Goal: Find contact information: Find contact information

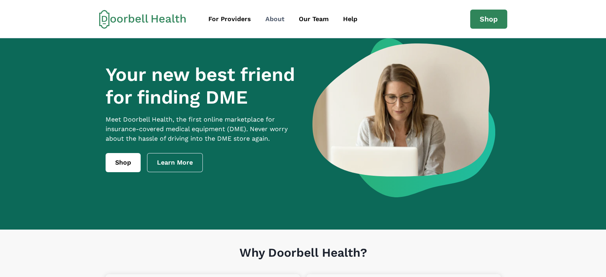
click at [274, 21] on div "About" at bounding box center [275, 19] width 19 height 10
click at [267, 20] on div "About" at bounding box center [275, 19] width 19 height 10
click at [273, 21] on div "About" at bounding box center [275, 19] width 19 height 10
click at [346, 22] on div "Help" at bounding box center [350, 19] width 14 height 10
click at [266, 17] on div "About" at bounding box center [275, 19] width 19 height 10
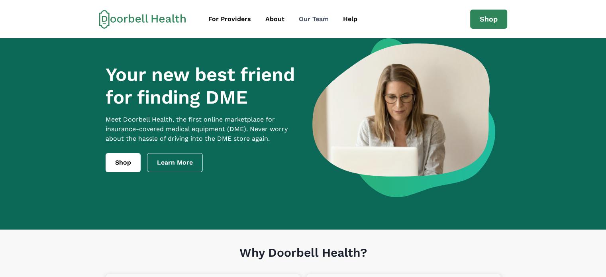
click at [309, 24] on link "Our Team" at bounding box center [314, 19] width 43 height 16
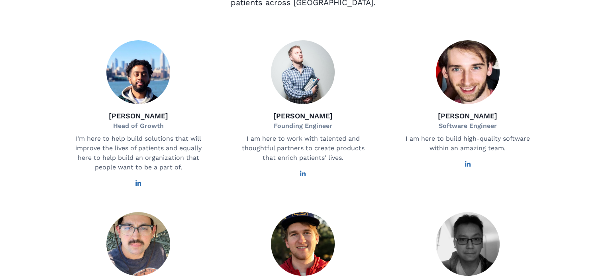
scroll to position [120, 0]
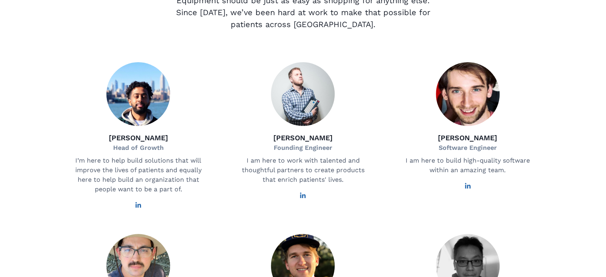
click at [141, 208] on icon at bounding box center [139, 205] width 6 height 6
